Goal: Task Accomplishment & Management: Complete application form

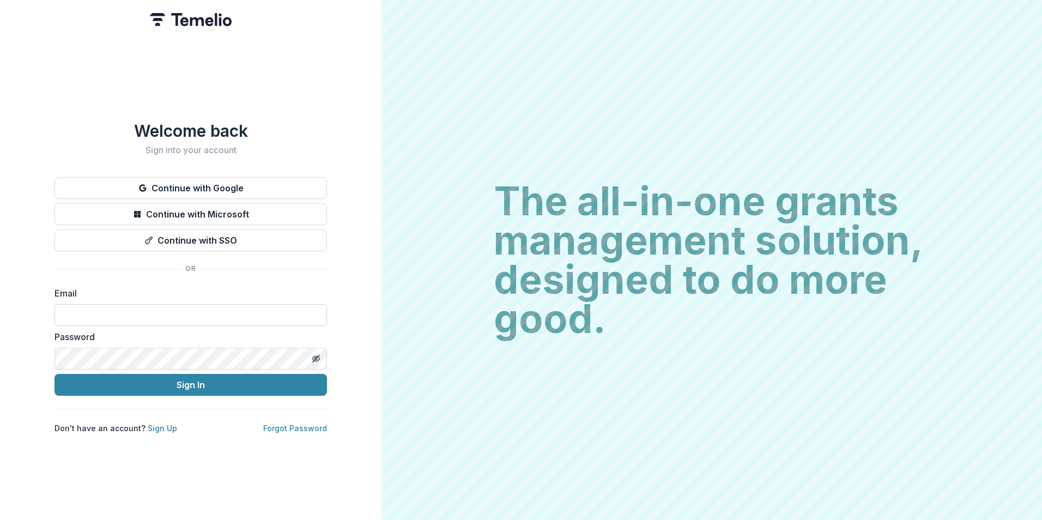
click at [153, 311] on input at bounding box center [191, 315] width 273 height 22
type input "**********"
click at [55, 374] on button "Sign In" at bounding box center [191, 385] width 273 height 22
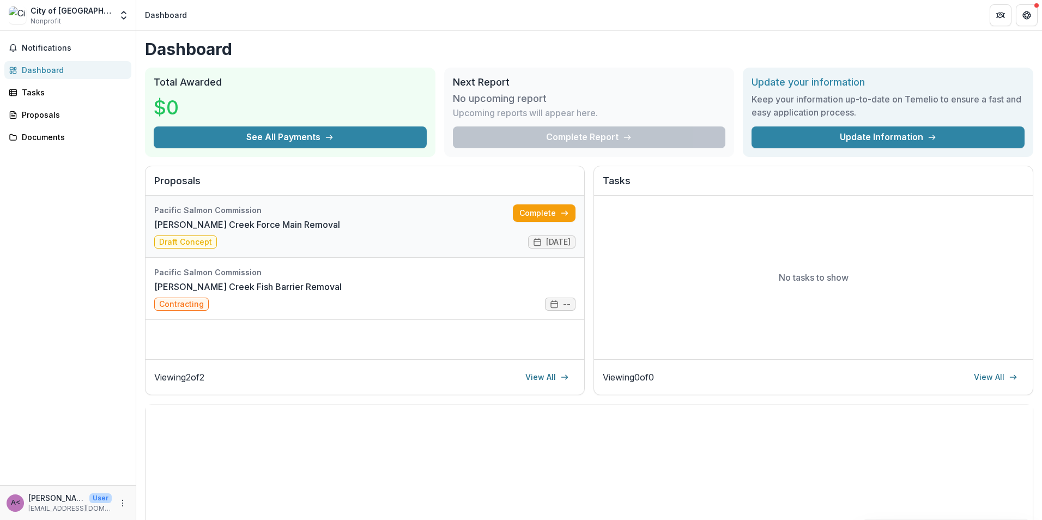
click at [193, 219] on link "[PERSON_NAME] Creek Force Main Removal" at bounding box center [247, 224] width 186 height 13
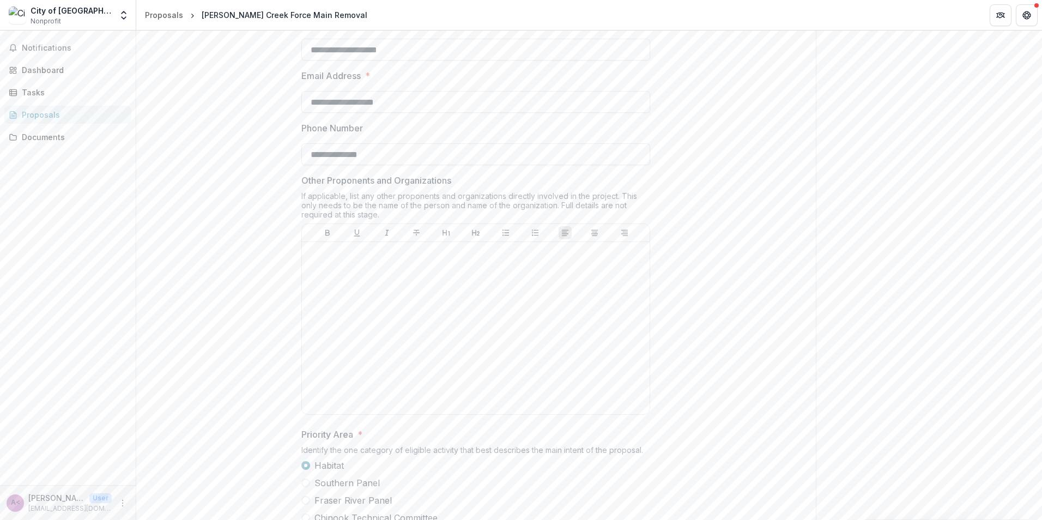
scroll to position [436, 0]
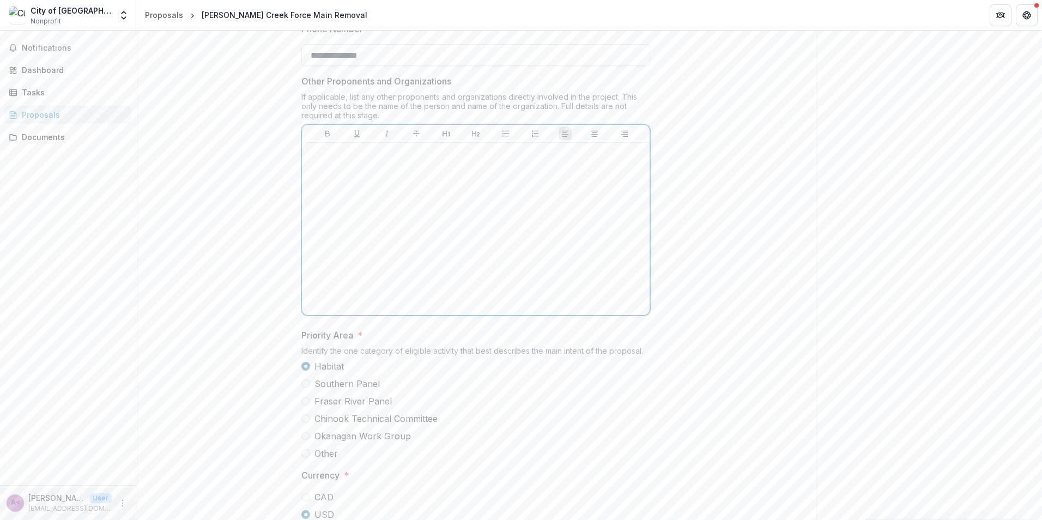
click at [330, 251] on div at bounding box center [475, 229] width 339 height 164
click at [330, 245] on div at bounding box center [475, 229] width 339 height 164
click at [325, 159] on p at bounding box center [475, 153] width 339 height 12
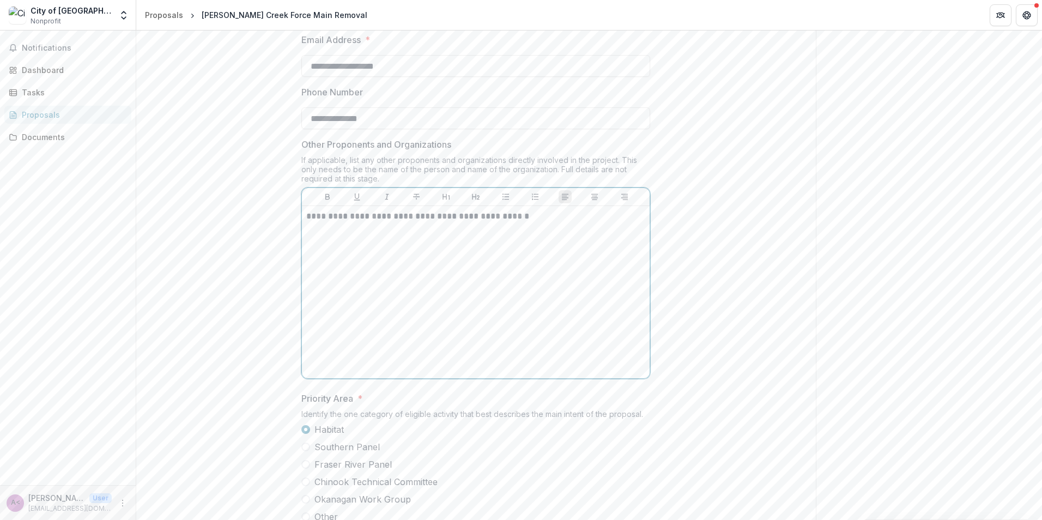
scroll to position [273, 0]
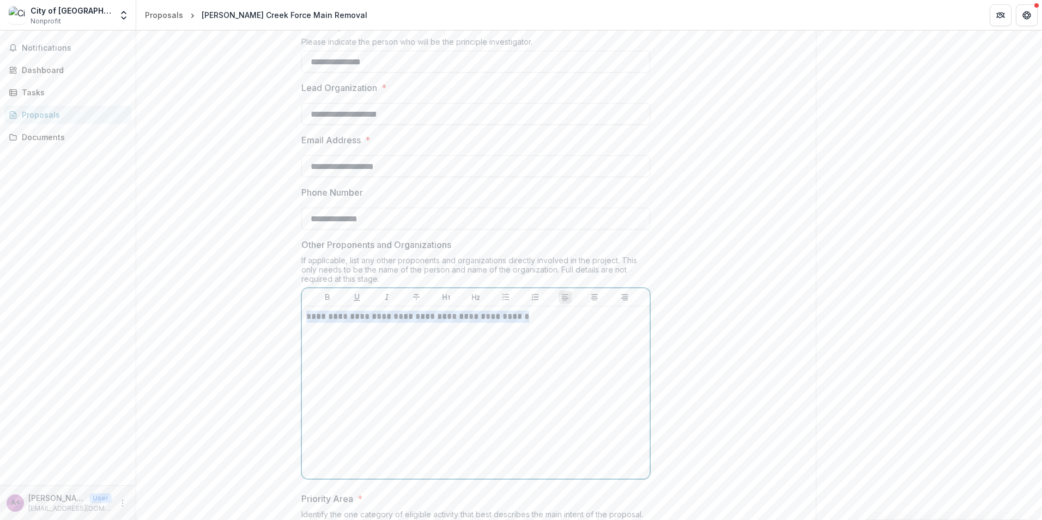
drag, startPoint x: 403, startPoint y: 401, endPoint x: 297, endPoint y: 412, distance: 106.8
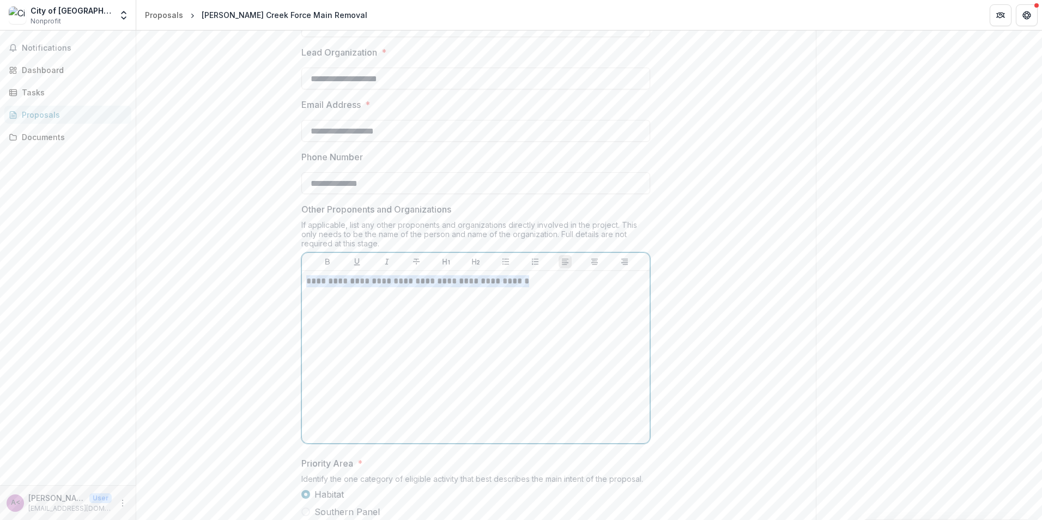
scroll to position [327, 0]
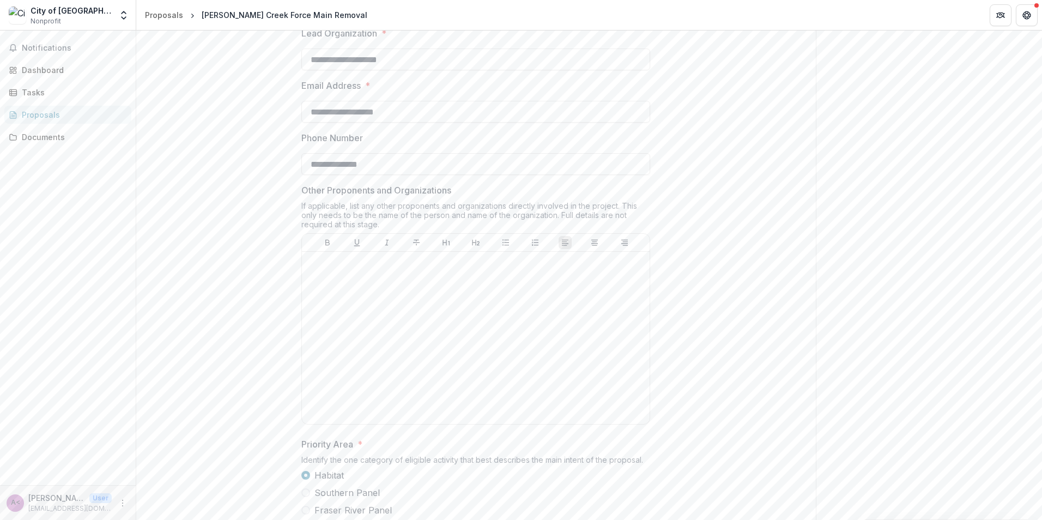
click at [663, 234] on div "**********" at bounding box center [476, 513] width 680 height 1219
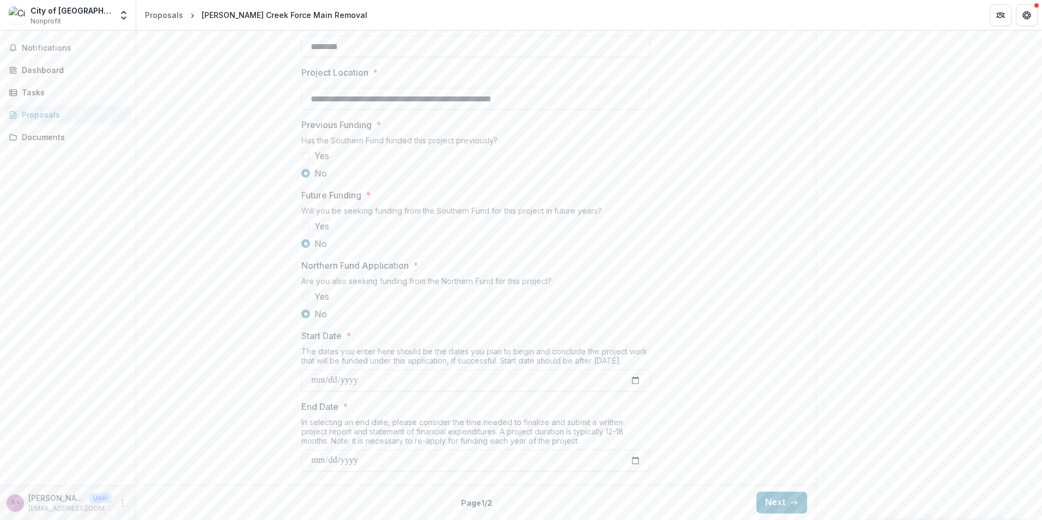
scroll to position [1053, 0]
click at [765, 500] on button "Next" at bounding box center [782, 503] width 51 height 22
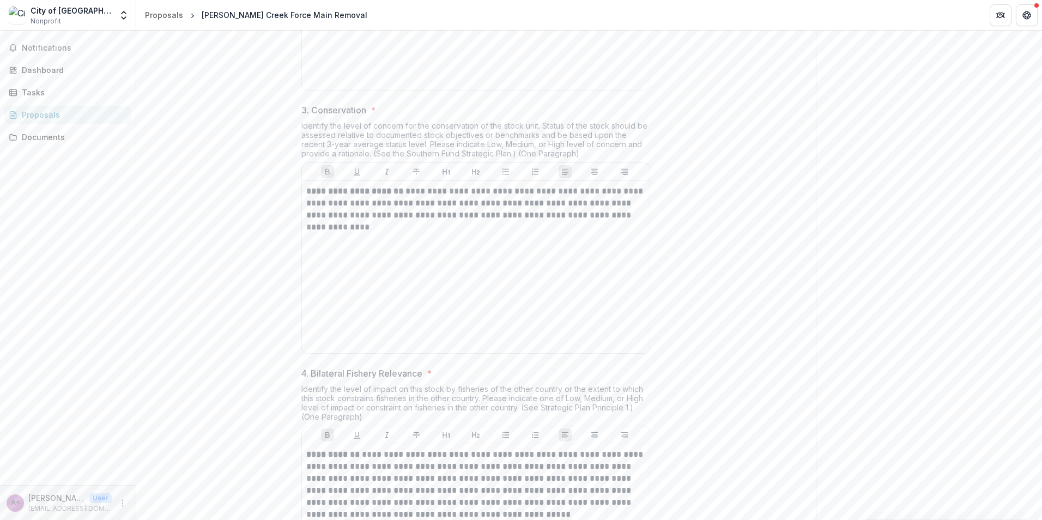
scroll to position [781, 0]
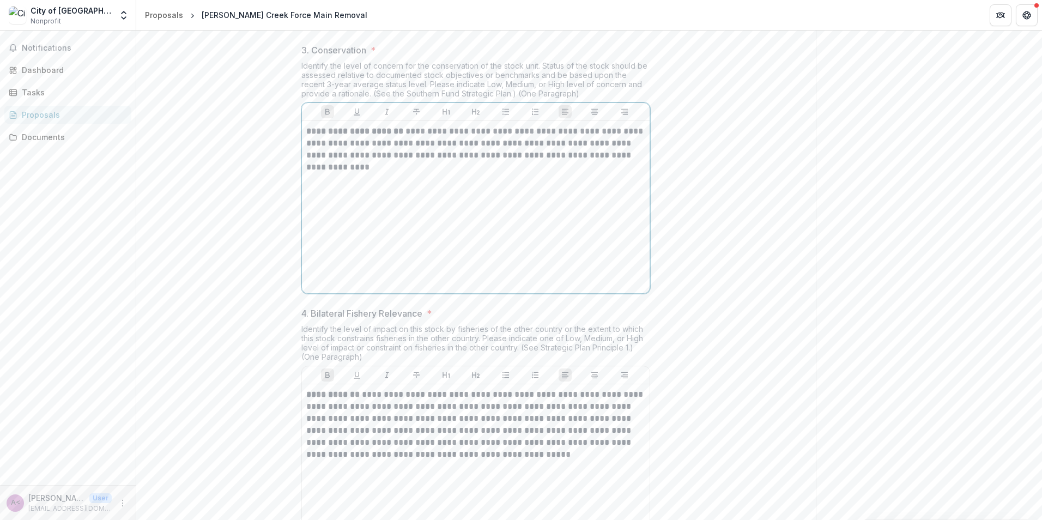
click at [511, 173] on p "**********" at bounding box center [475, 149] width 339 height 48
click at [510, 173] on p "**********" at bounding box center [475, 149] width 339 height 48
click at [408, 173] on p "**********" at bounding box center [475, 149] width 339 height 48
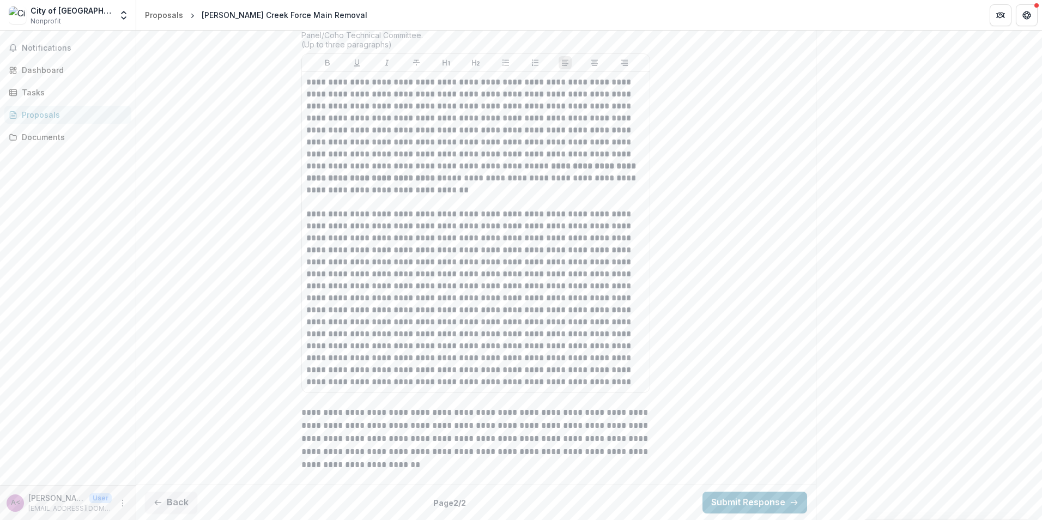
scroll to position [1722, 0]
click at [613, 268] on p at bounding box center [475, 298] width 339 height 180
click at [613, 267] on p at bounding box center [475, 298] width 339 height 180
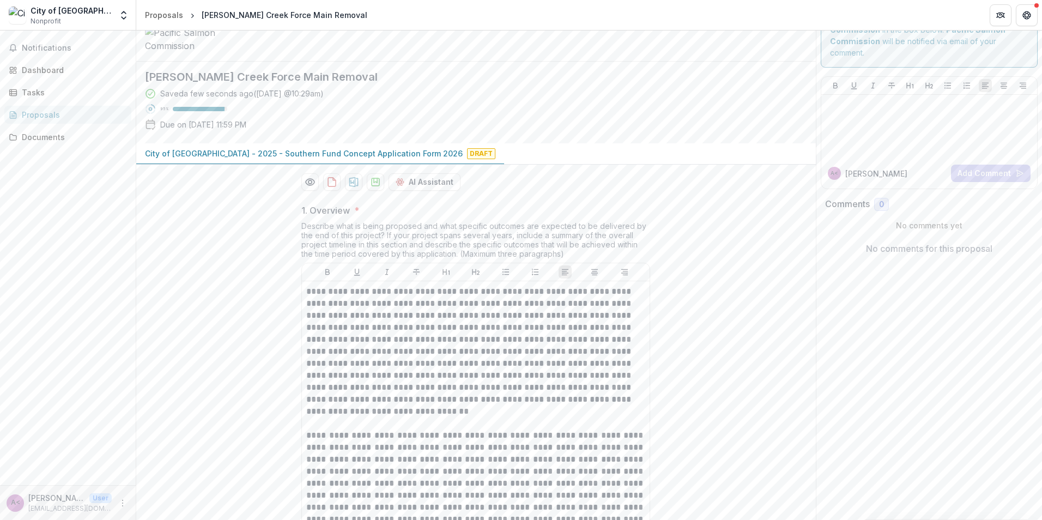
scroll to position [55, 0]
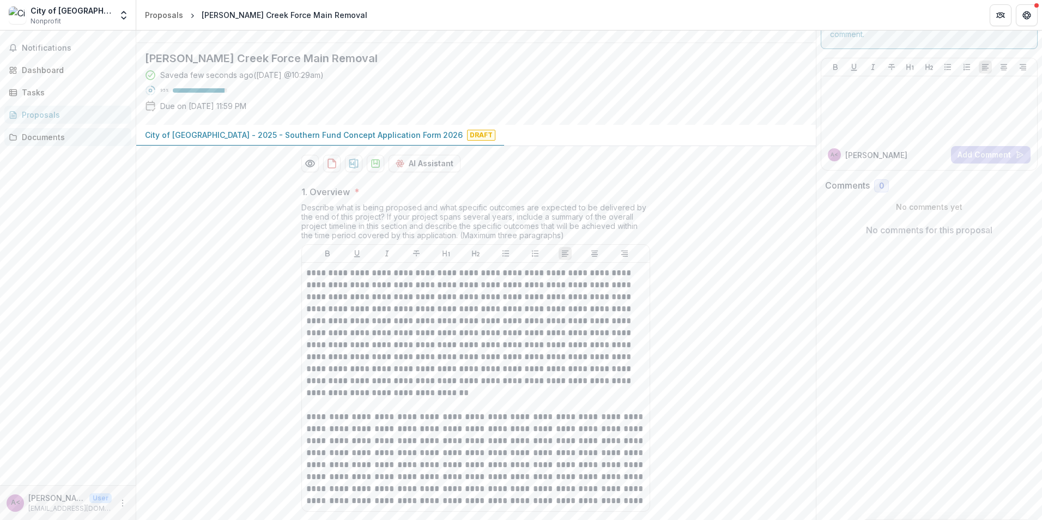
click at [23, 135] on div "Documents" at bounding box center [72, 136] width 101 height 11
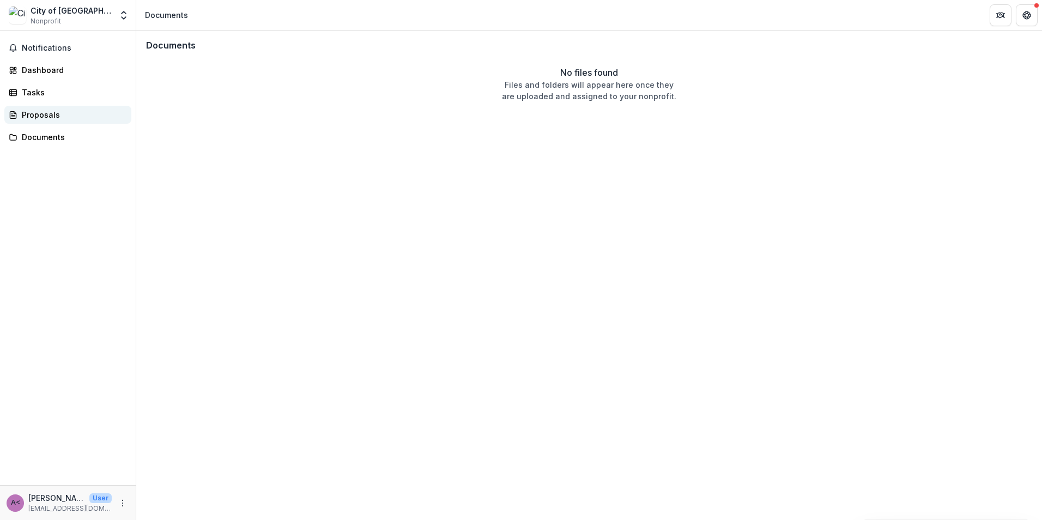
click at [44, 116] on div "Proposals" at bounding box center [72, 114] width 101 height 11
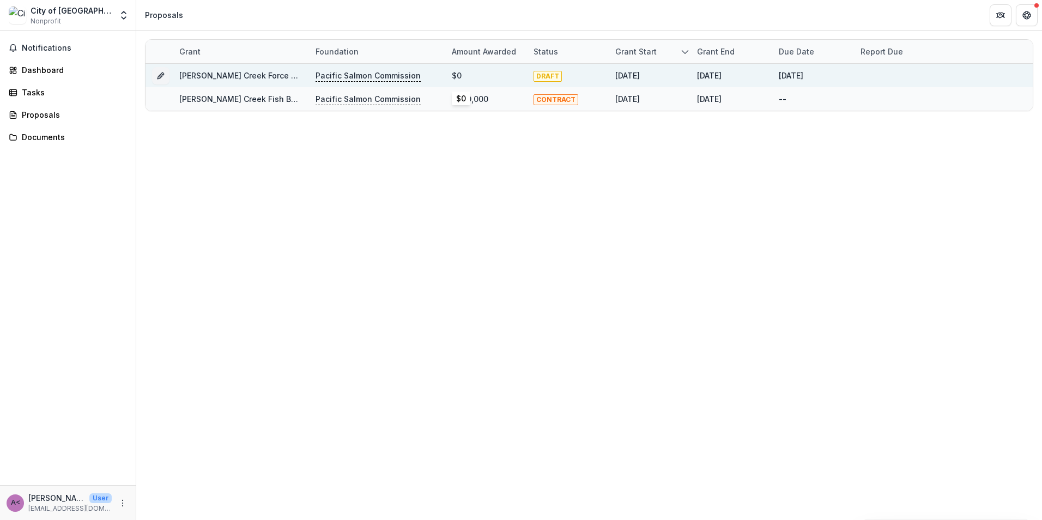
click at [485, 74] on div "$0" at bounding box center [486, 75] width 69 height 23
click at [247, 78] on link "Ennis Creek Force Main Removal" at bounding box center [262, 75] width 166 height 9
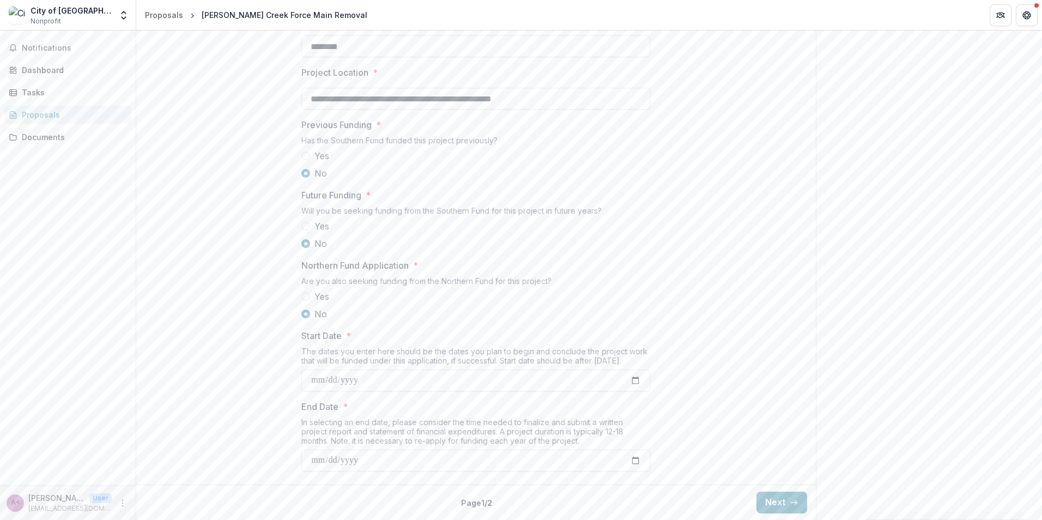
scroll to position [1053, 0]
click at [784, 503] on button "Next" at bounding box center [782, 503] width 51 height 22
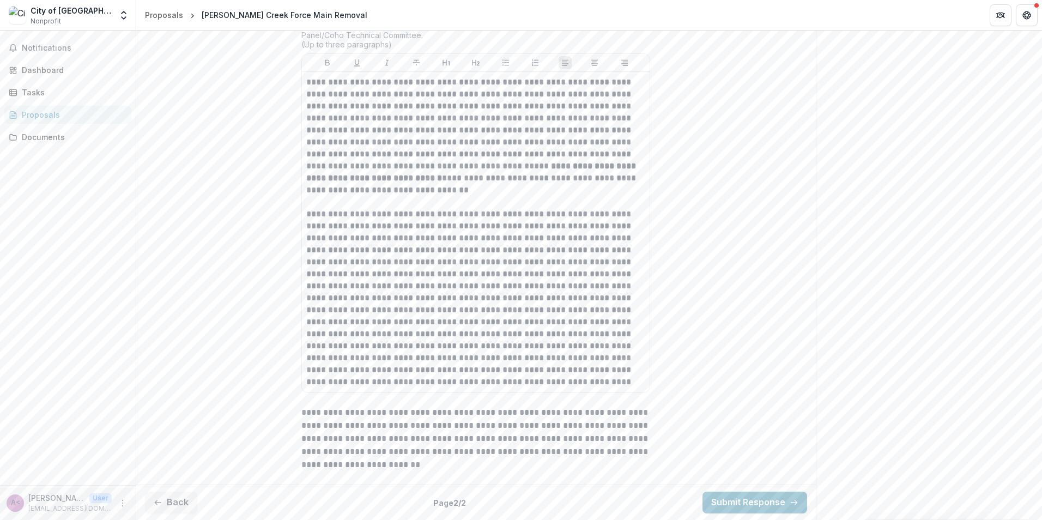
scroll to position [1777, 0]
click at [763, 501] on button "Submit Response" at bounding box center [755, 503] width 105 height 22
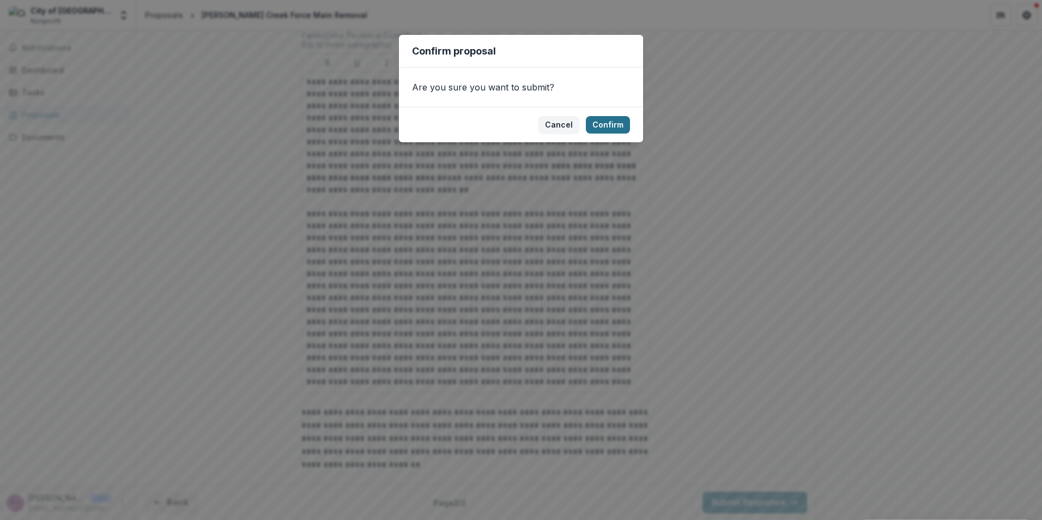
click at [612, 126] on button "Confirm" at bounding box center [608, 124] width 44 height 17
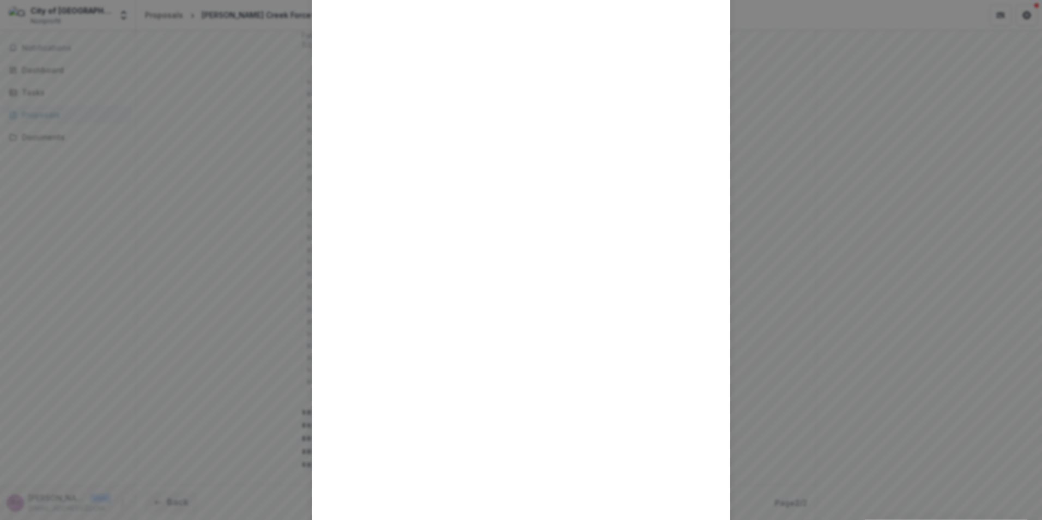
scroll to position [121, 0]
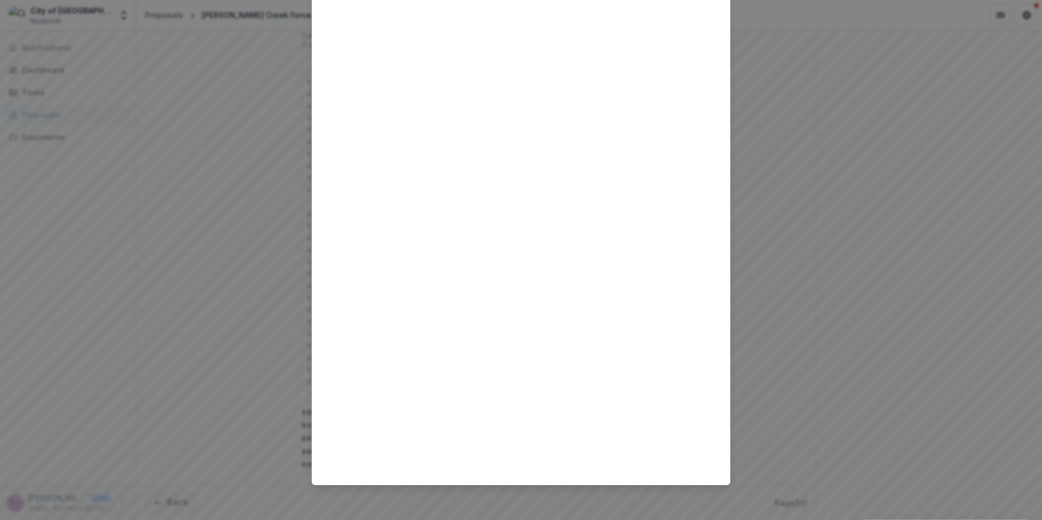
click at [909, 263] on div "Loading..." at bounding box center [521, 260] width 1042 height 520
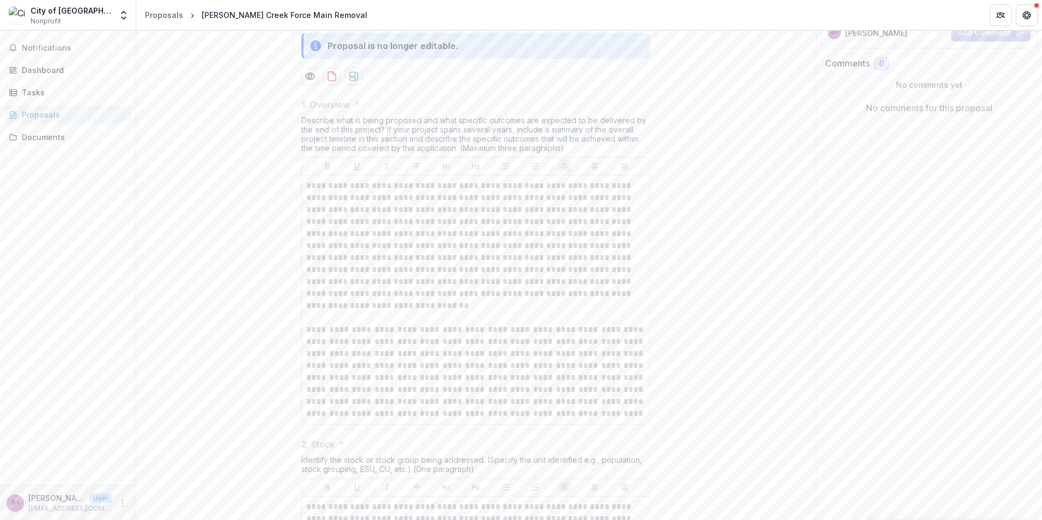
scroll to position [0, 0]
